Goal: Task Accomplishment & Management: Use online tool/utility

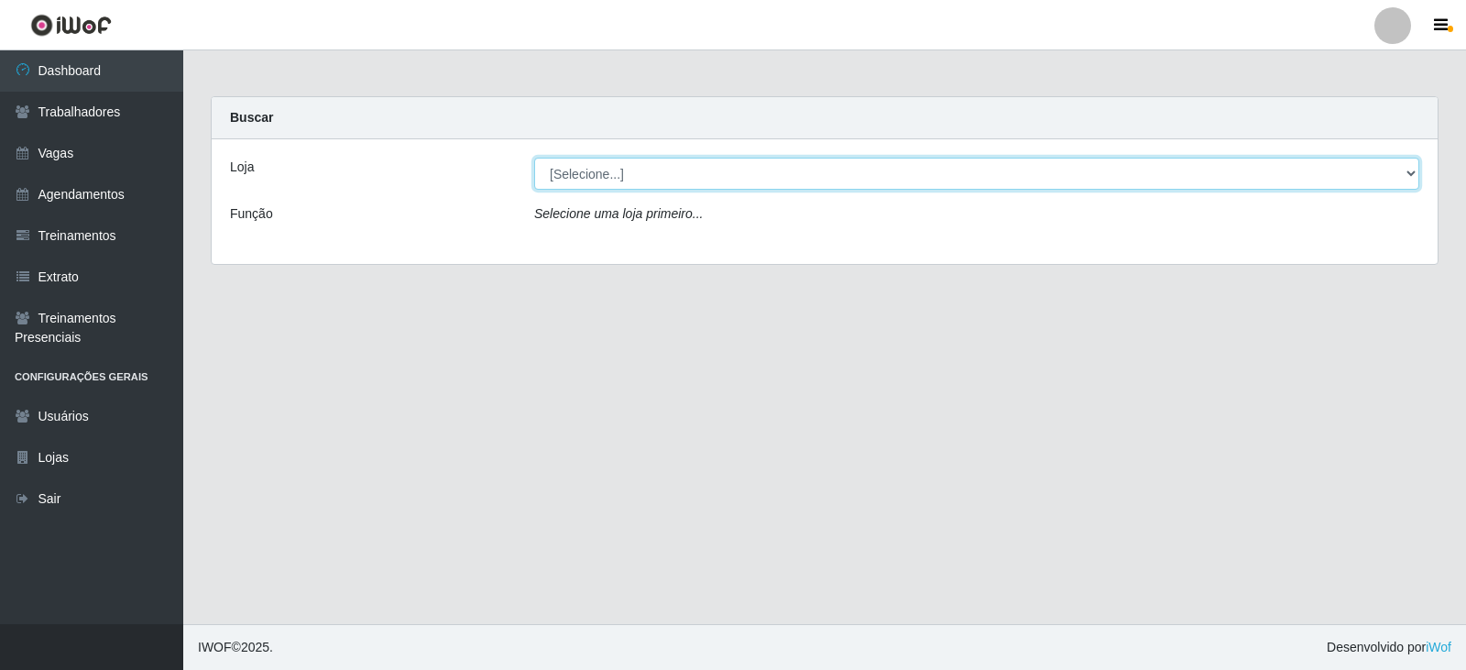
click at [786, 176] on select "[Selecione...] SuperFácil Atacado - Vale do Sol" at bounding box center [976, 174] width 885 height 32
select select "502"
click at [534, 158] on select "[Selecione...] SuperFácil Atacado - Vale do Sol" at bounding box center [976, 174] width 885 height 32
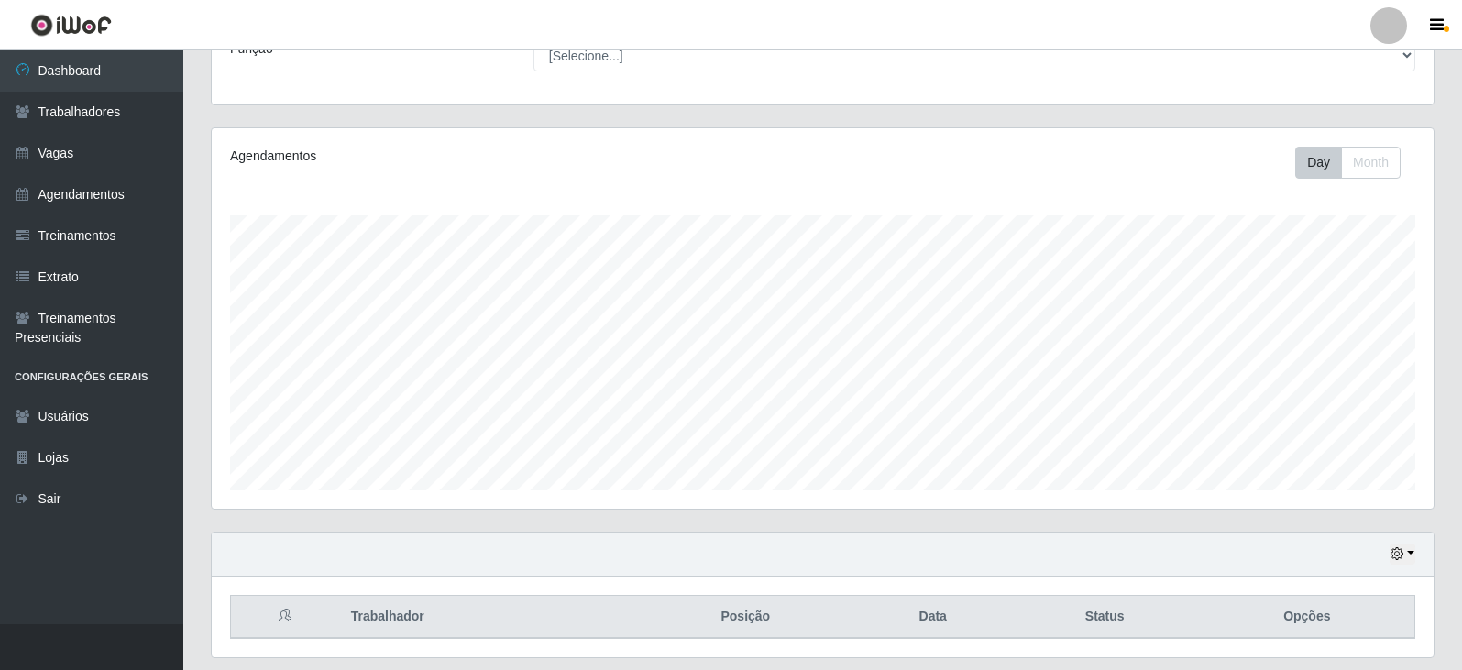
scroll to position [221, 0]
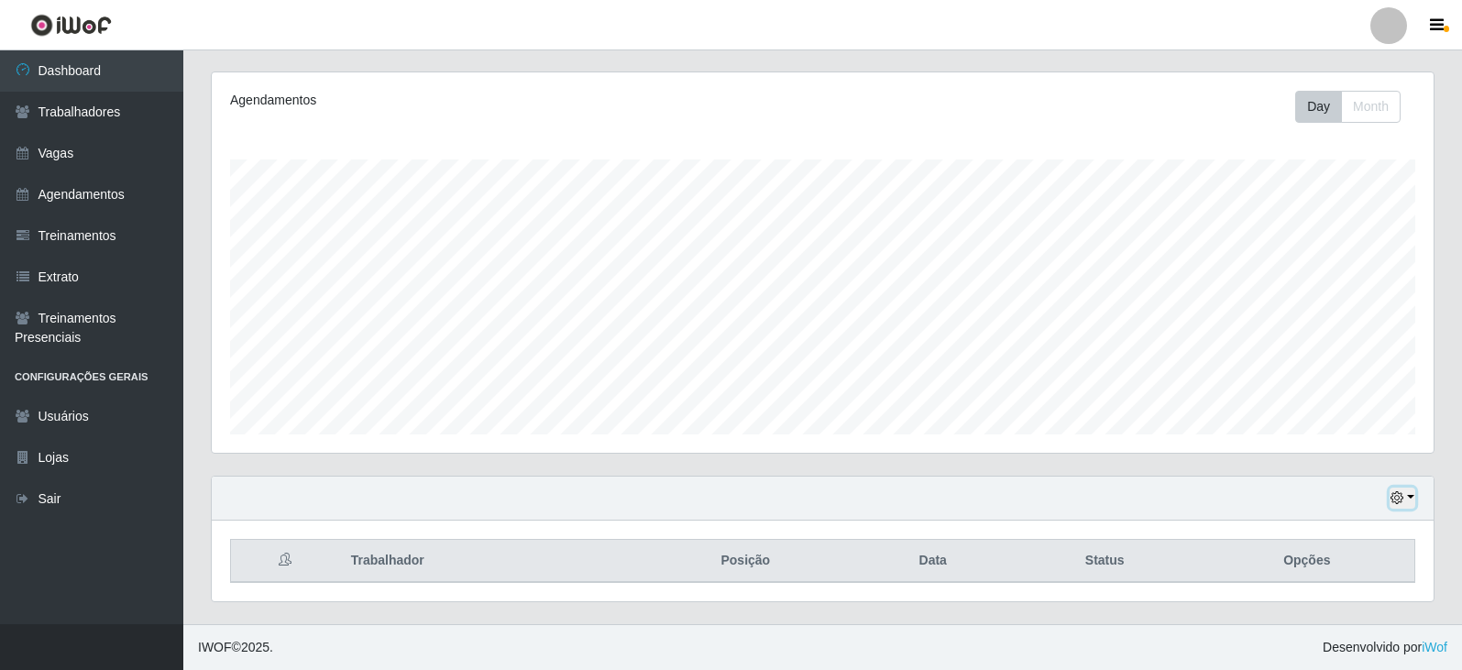
click at [1400, 501] on icon "button" at bounding box center [1396, 497] width 13 height 13
click at [1332, 353] on button "1 dia" at bounding box center [1341, 353] width 145 height 38
click at [1386, 498] on div "Hoje 1 dia 3 dias 1 Semana Não encerrados" at bounding box center [823, 499] width 1222 height 44
click at [1391, 499] on icon "button" at bounding box center [1396, 497] width 13 height 13
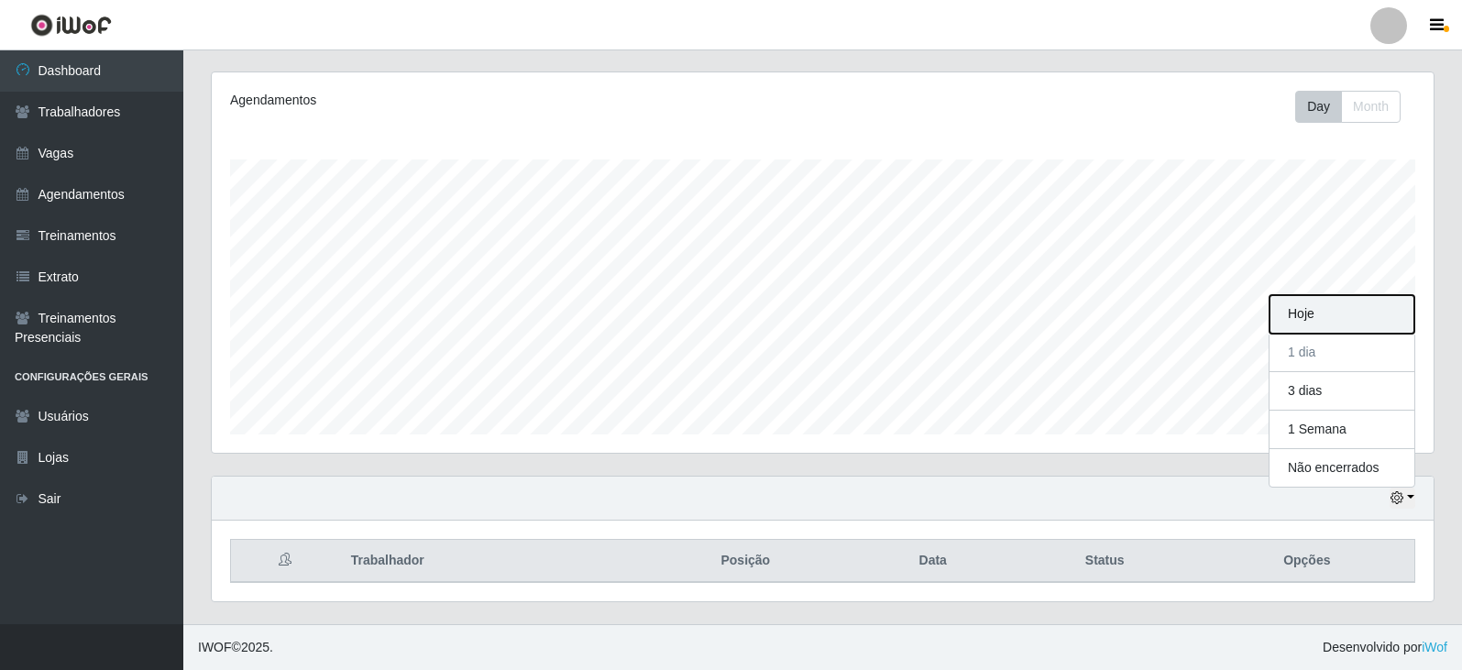
click at [1316, 323] on button "Hoje" at bounding box center [1341, 314] width 145 height 38
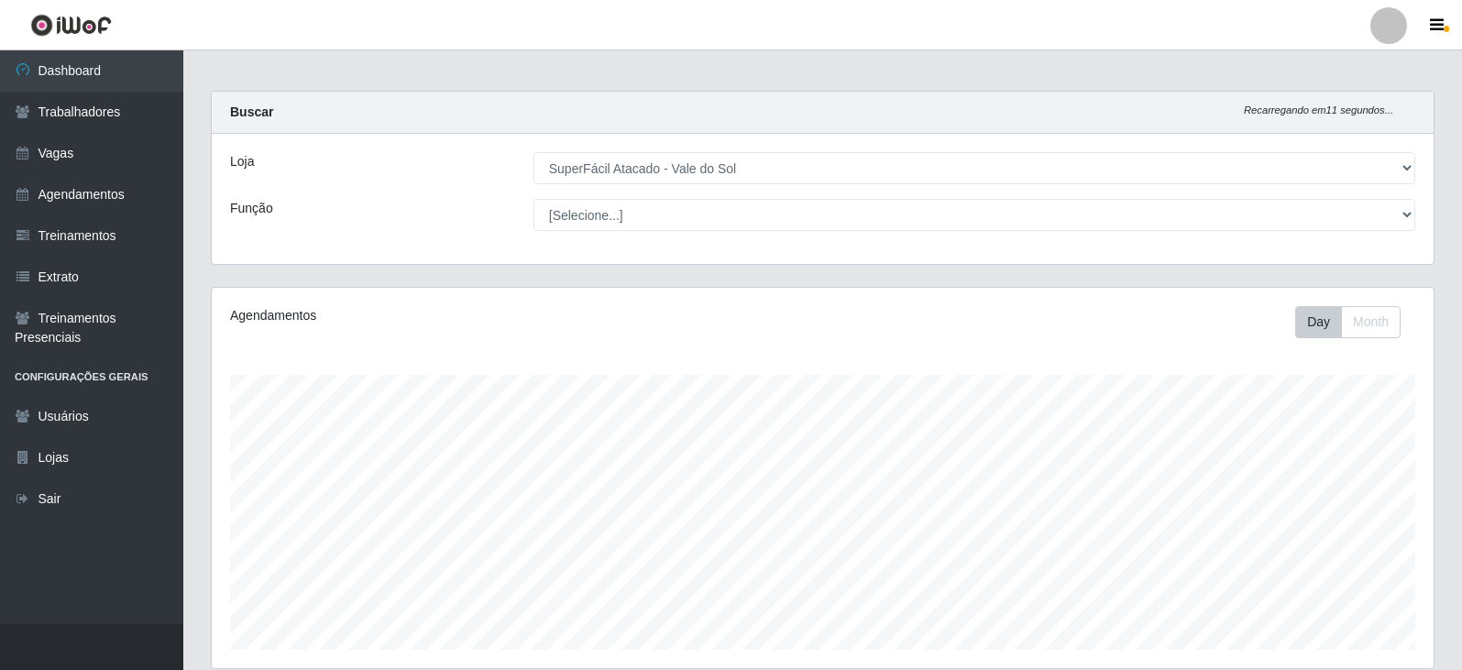
scroll to position [0, 0]
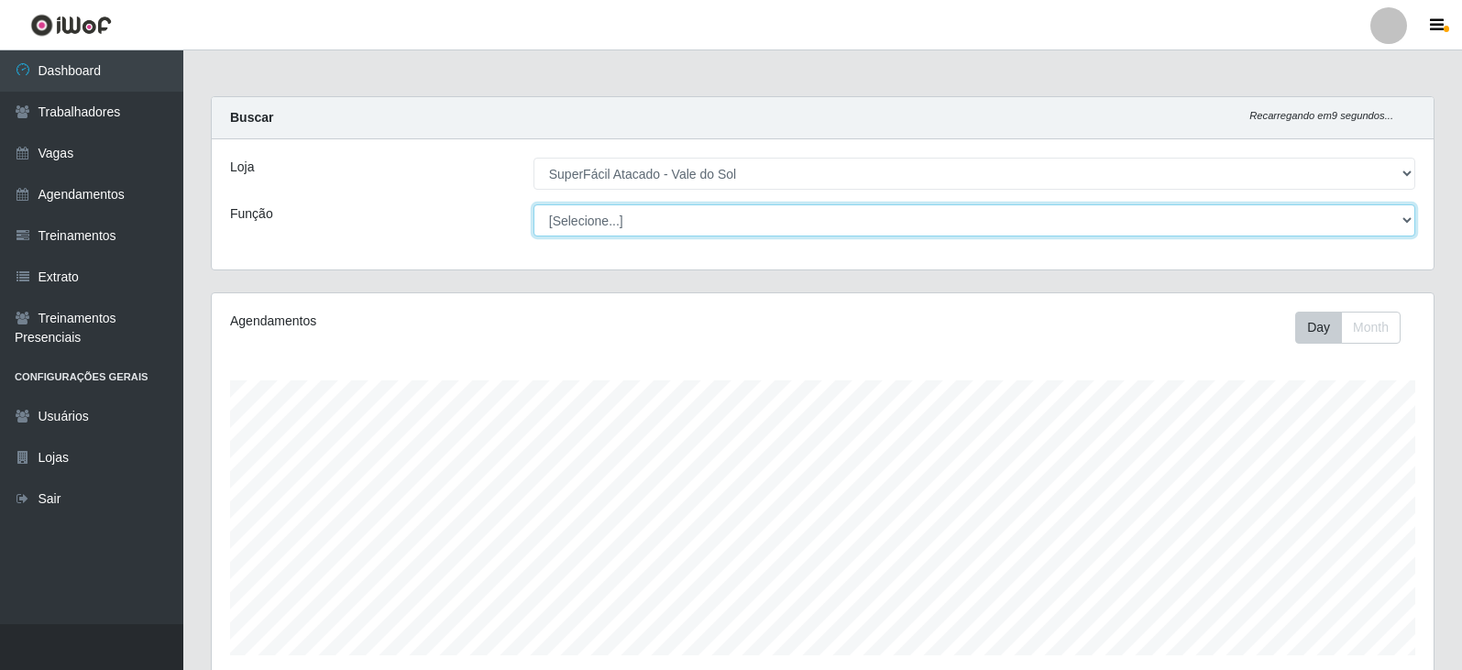
click at [933, 212] on select "[Selecione...] Embalador Embalador + Embalador ++ Operador de Caixa Operador de…" at bounding box center [974, 220] width 882 height 32
select select "22"
click at [533, 204] on select "[Selecione...] Embalador Embalador + Embalador ++ Operador de Caixa Operador de…" at bounding box center [974, 220] width 882 height 32
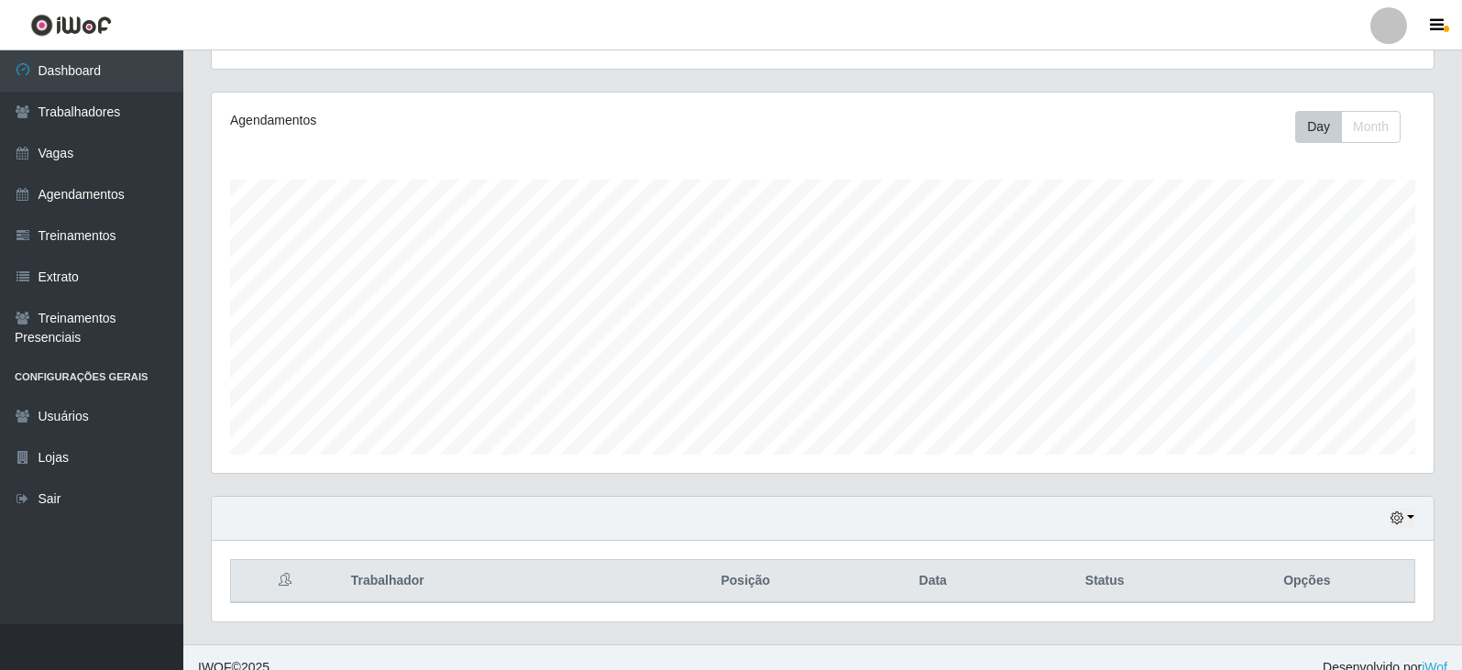
scroll to position [221, 0]
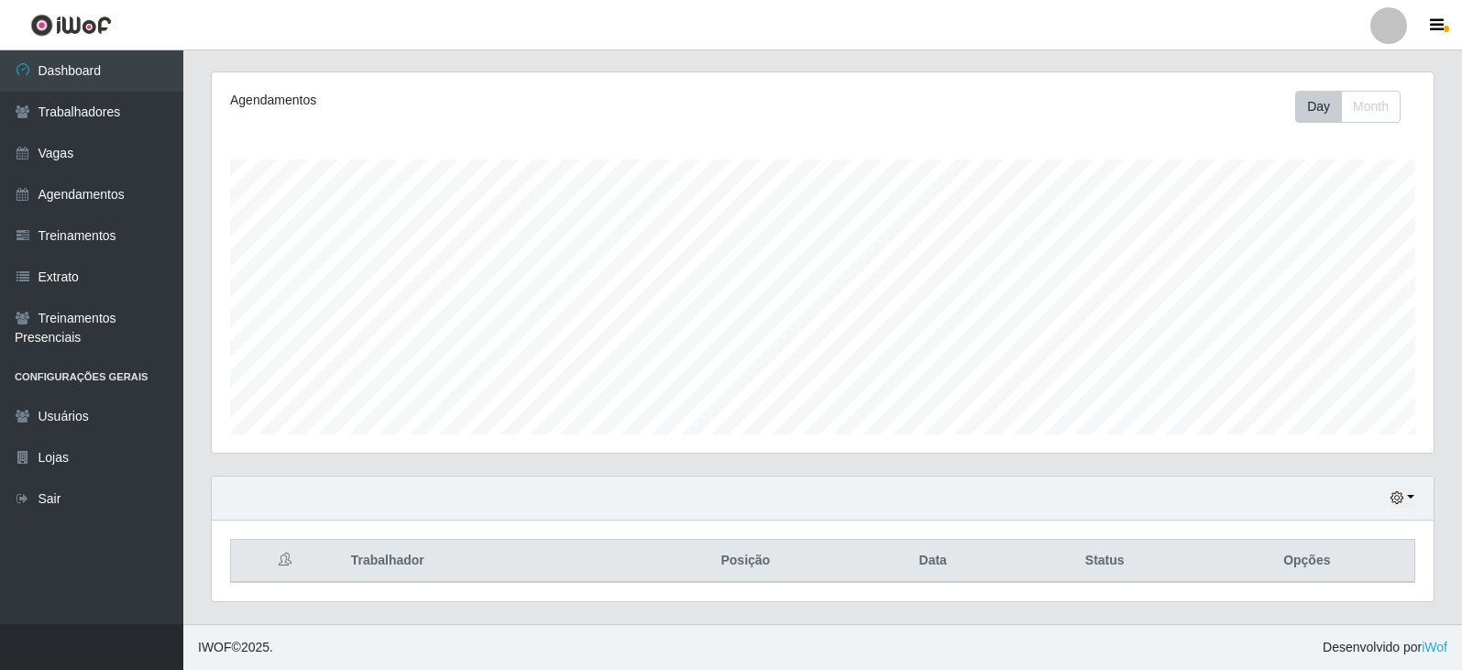
click at [1416, 497] on div "Hoje 1 dia 3 dias 1 Semana Não encerrados" at bounding box center [823, 499] width 1222 height 44
click at [1405, 498] on button "button" at bounding box center [1402, 498] width 26 height 21
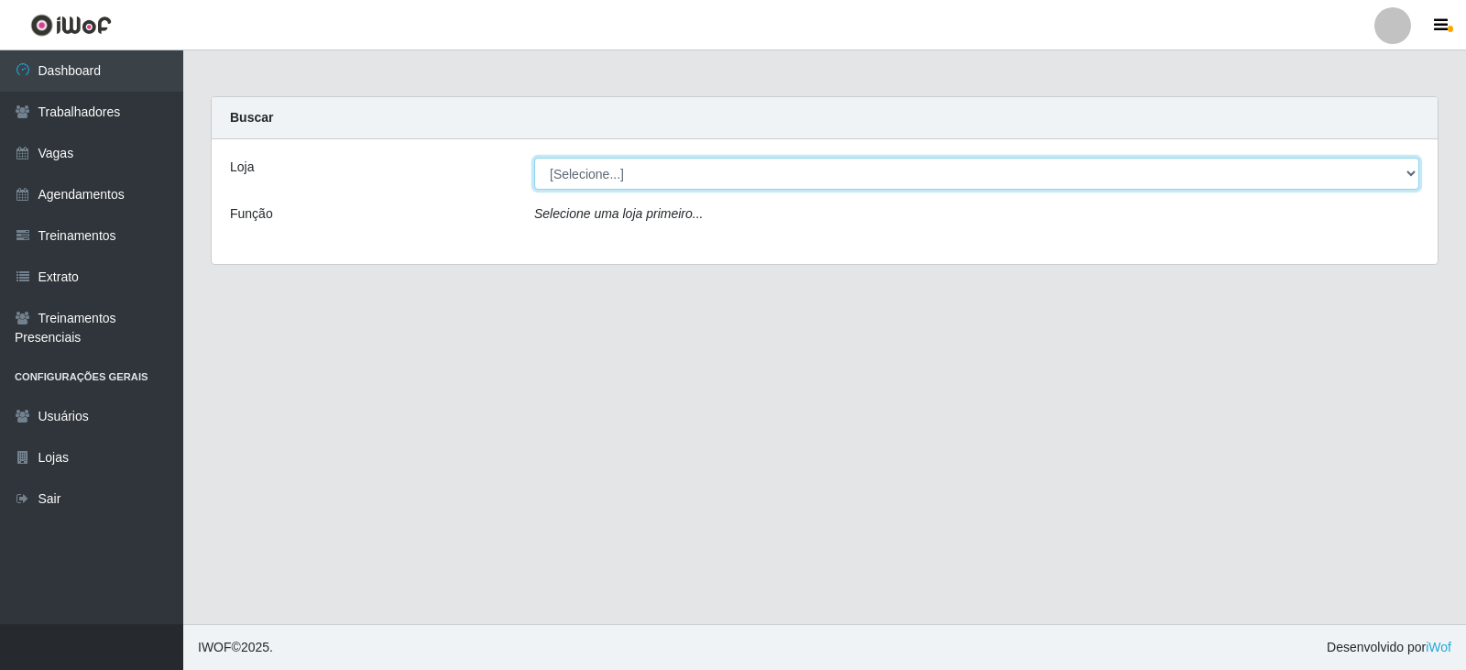
click at [641, 170] on select "[Selecione...] SuperFácil Atacado - Vale do Sol" at bounding box center [976, 174] width 885 height 32
select select "502"
click at [534, 158] on select "[Selecione...] SuperFácil Atacado - Vale do Sol" at bounding box center [976, 174] width 885 height 32
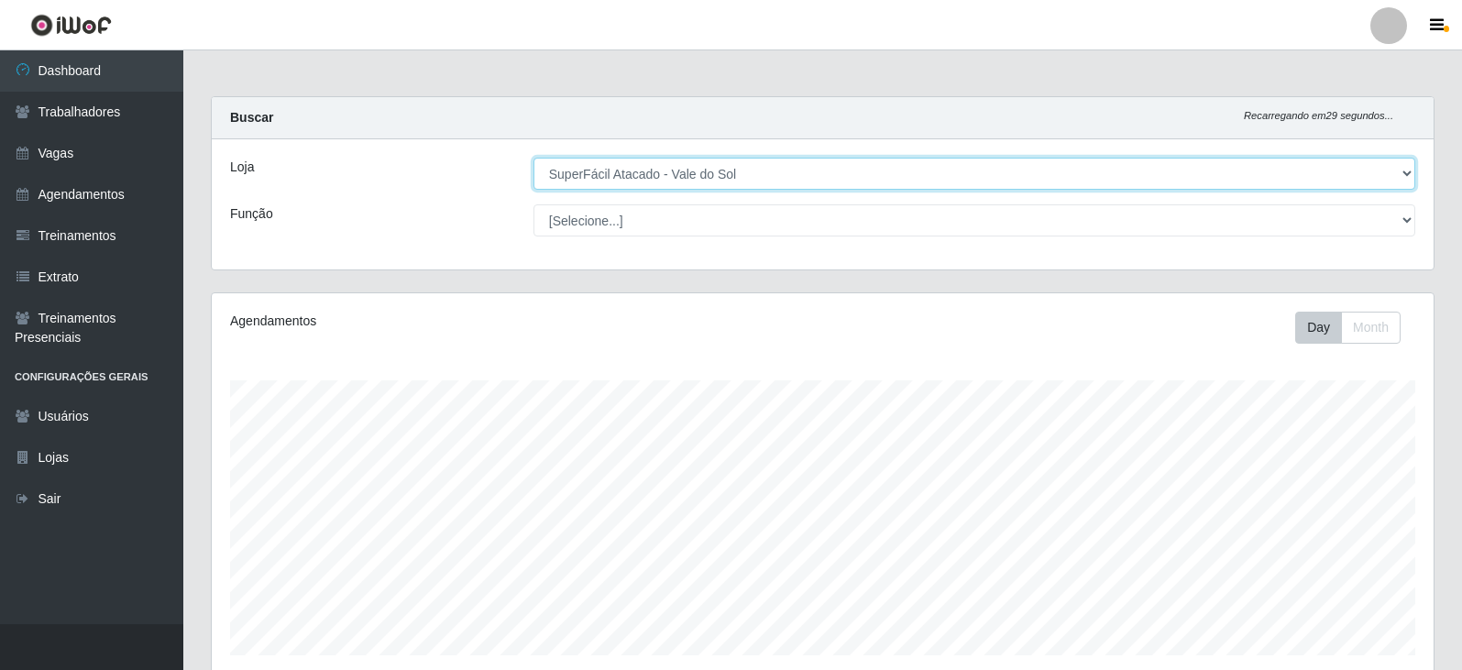
scroll to position [380, 1222]
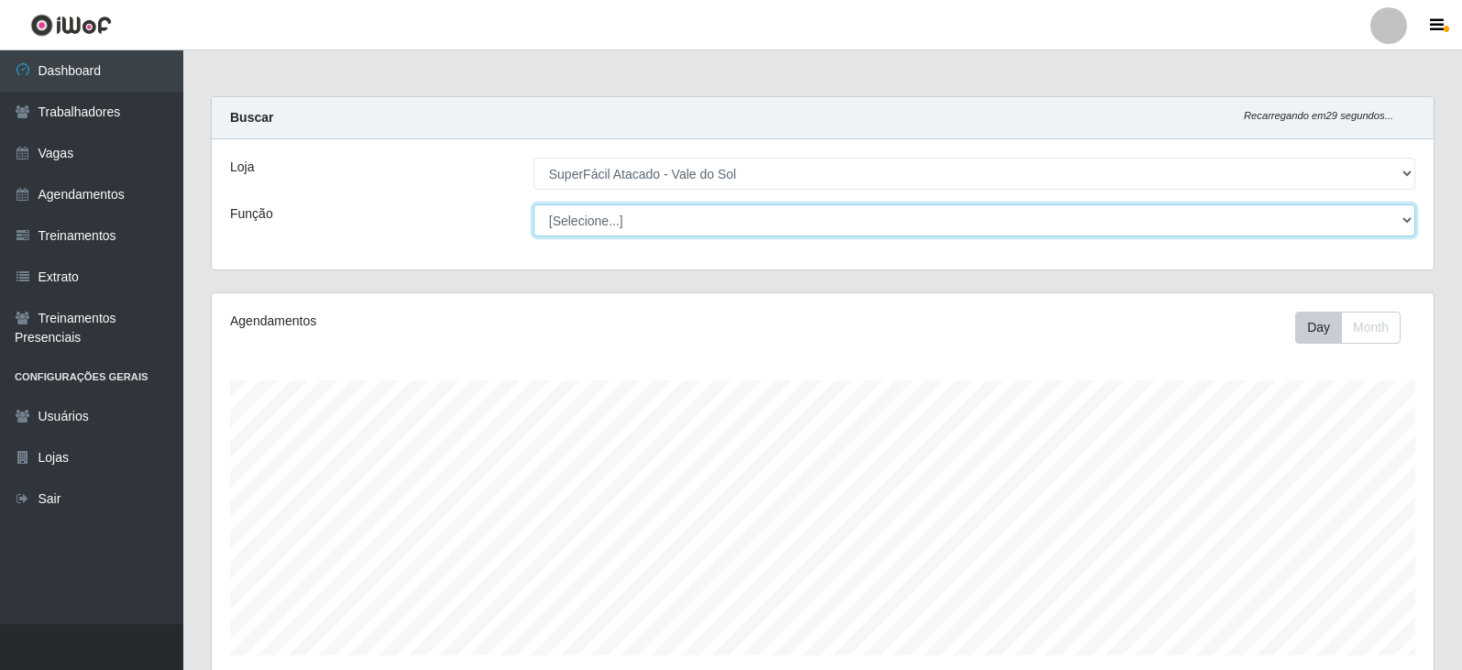
click at [649, 214] on select "[Selecione...] Embalador Embalador + Embalador ++ Operador de Caixa Operador de…" at bounding box center [974, 220] width 882 height 32
select select "22"
click at [533, 204] on select "[Selecione...] Embalador Embalador + Embalador ++ Operador de Caixa Operador de…" at bounding box center [974, 220] width 882 height 32
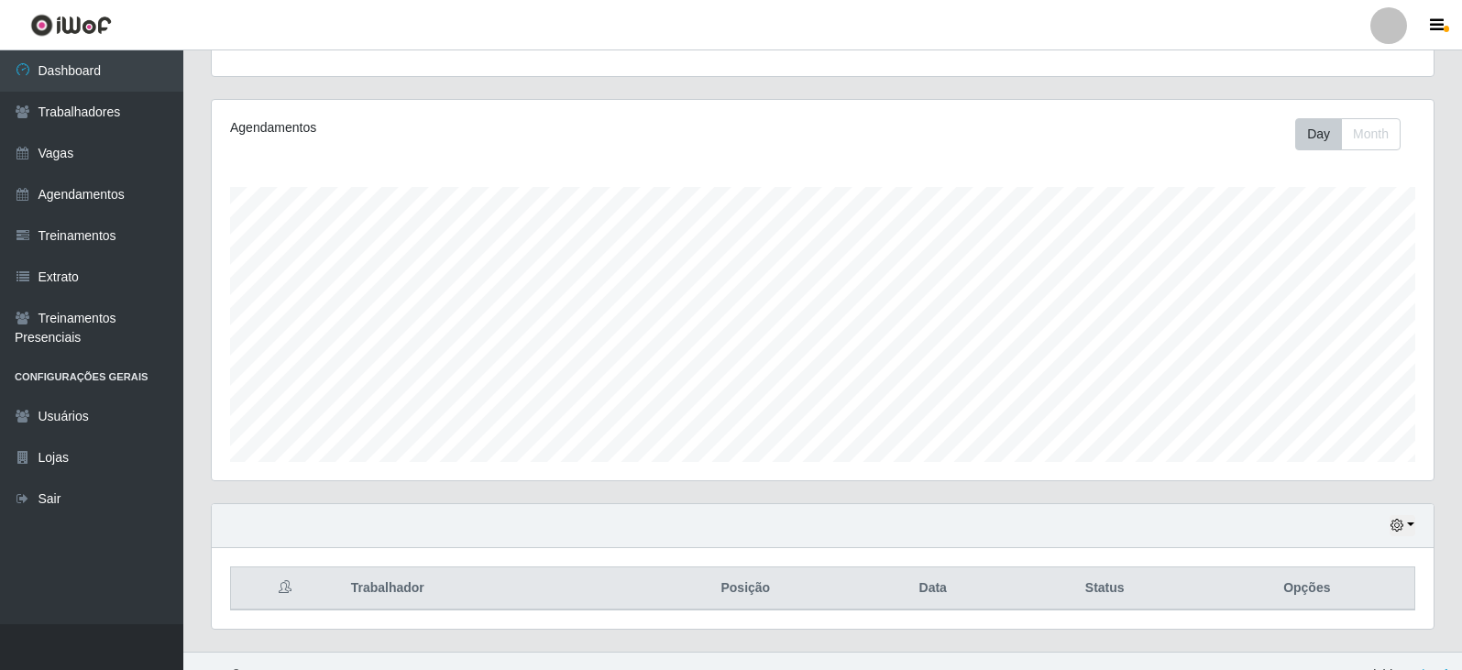
scroll to position [221, 0]
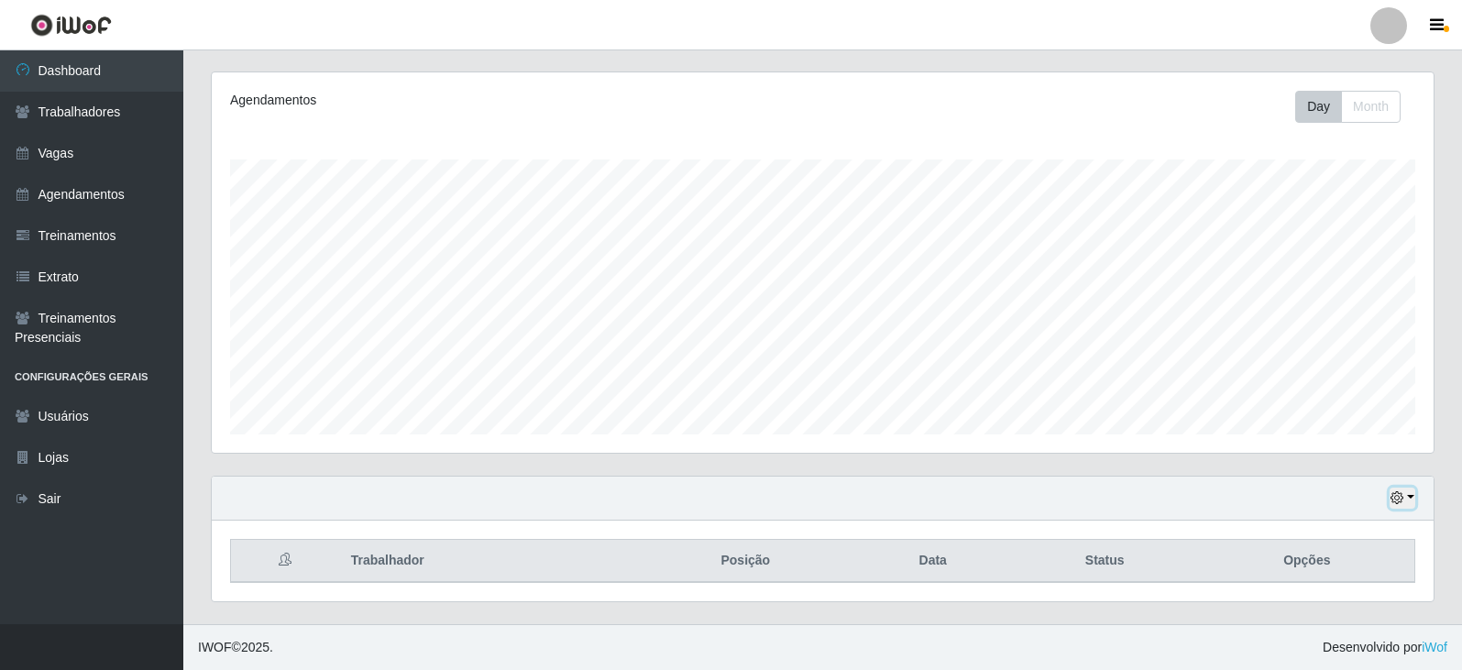
click at [1395, 504] on icon "button" at bounding box center [1396, 497] width 13 height 13
click at [1360, 355] on button "1 dia" at bounding box center [1341, 353] width 145 height 38
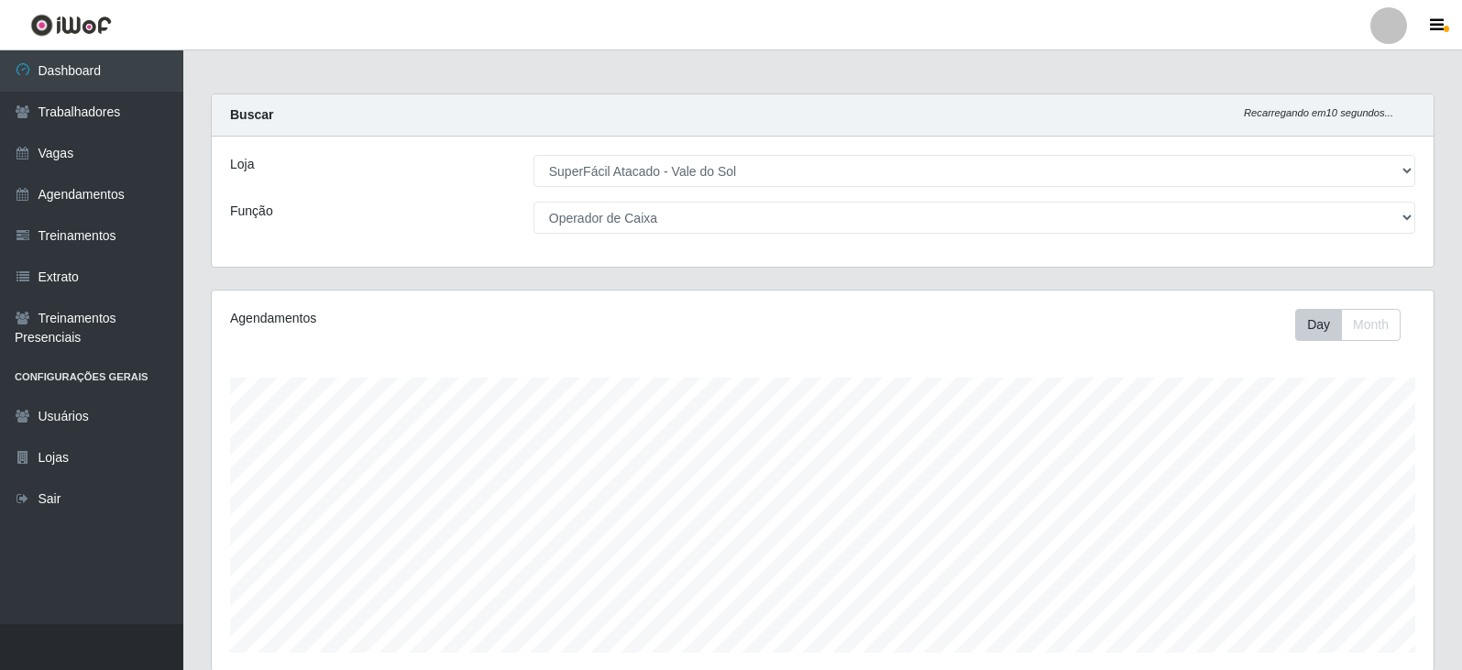
scroll to position [0, 0]
